Goal: Task Accomplishment & Management: Use online tool/utility

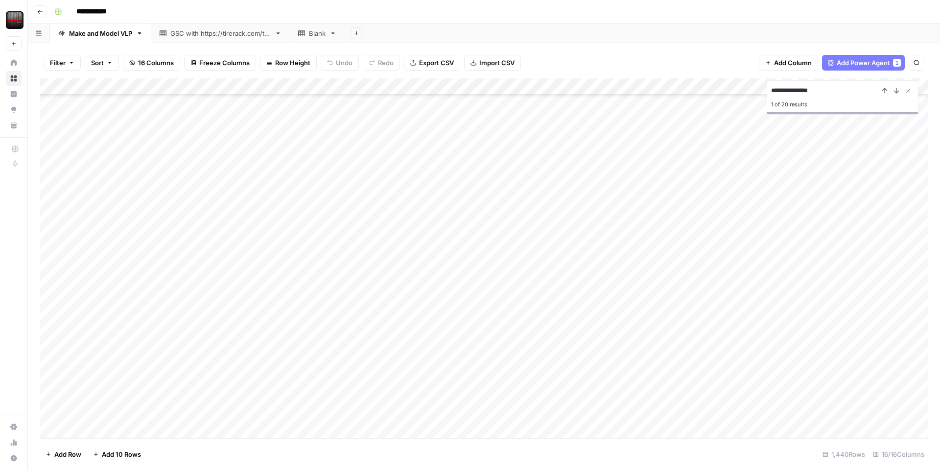
scroll to position [15529, 0]
click at [911, 90] on icon "Close Search" at bounding box center [908, 91] width 8 height 8
click at [831, 87] on div "Add Column" at bounding box center [484, 257] width 889 height 359
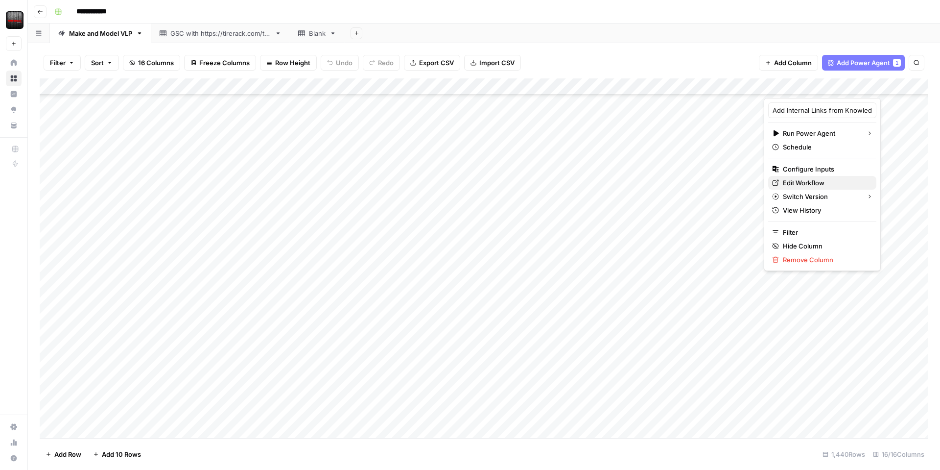
click at [802, 182] on span "Edit Workflow" at bounding box center [826, 183] width 86 height 10
